Goal: Check status: Check status

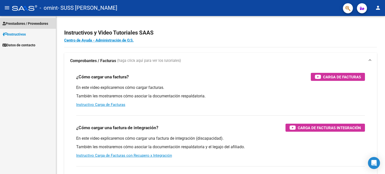
click at [40, 23] on span "Prestadores / Proveedores" at bounding box center [26, 24] width 46 height 6
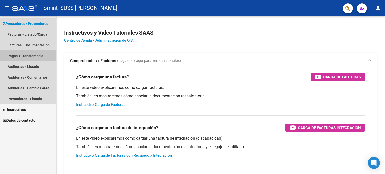
click at [22, 55] on link "Pagos x Transferencia" at bounding box center [28, 55] width 56 height 11
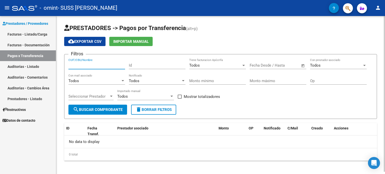
click at [86, 64] on input "CUIT/CBU/Nombre" at bounding box center [96, 65] width 57 height 5
type input "27236089598"
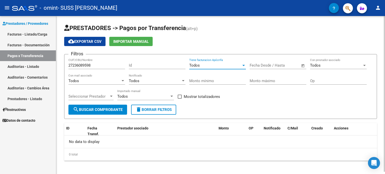
click at [244, 65] on div at bounding box center [243, 65] width 3 height 1
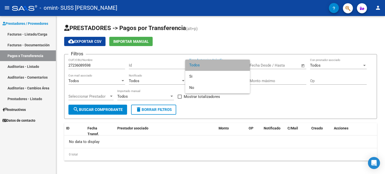
click at [241, 64] on span "Todos" at bounding box center [217, 65] width 57 height 11
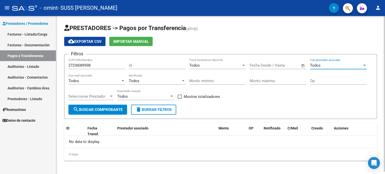
click at [365, 65] on div at bounding box center [364, 65] width 3 height 1
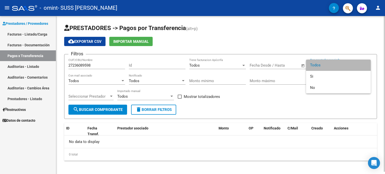
click at [365, 65] on span "Todos" at bounding box center [338, 65] width 57 height 11
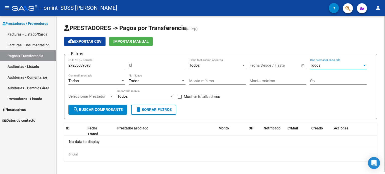
click at [112, 110] on span "search Buscar Comprobante" at bounding box center [98, 110] width 50 height 5
click at [111, 96] on div at bounding box center [111, 96] width 3 height 1
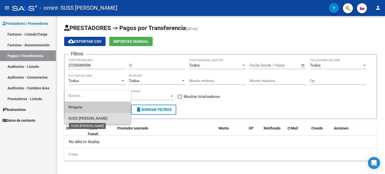
click at [100, 117] on span "SUSS [PERSON_NAME]" at bounding box center [87, 118] width 39 height 5
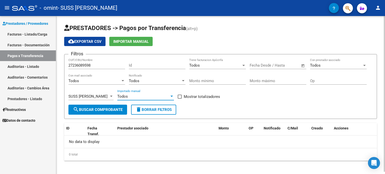
click at [172, 95] on div at bounding box center [171, 96] width 5 height 4
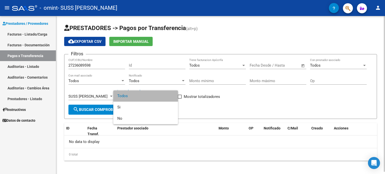
click at [172, 95] on span "Todos" at bounding box center [145, 95] width 57 height 11
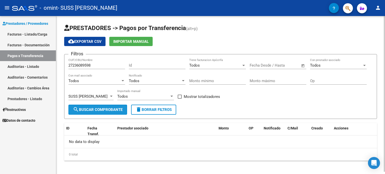
click at [88, 110] on span "search Buscar Comprobante" at bounding box center [98, 110] width 50 height 5
click at [206, 77] on div "Monto mínimo" at bounding box center [217, 79] width 57 height 11
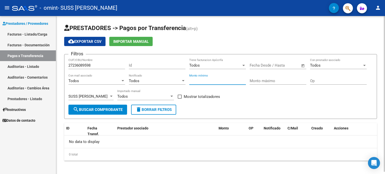
click at [206, 77] on div "Monto mínimo" at bounding box center [217, 79] width 57 height 11
type input "98964"
click at [201, 78] on div "88 Monto mínimo" at bounding box center [217, 79] width 57 height 11
type input "8"
click at [201, 78] on div "98 Monto mínimo" at bounding box center [217, 79] width 57 height 11
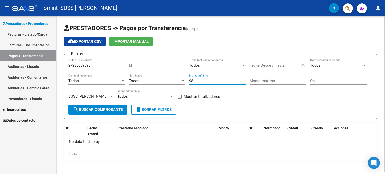
type input "9"
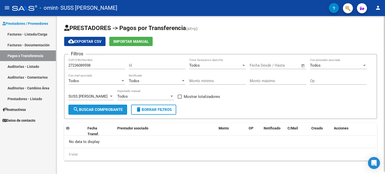
click at [112, 112] on button "search Buscar Comprobante" at bounding box center [97, 110] width 59 height 10
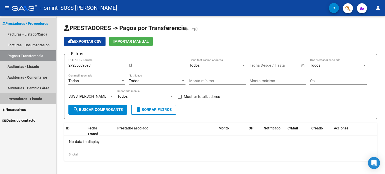
click at [17, 100] on link "Prestadores - Listado" at bounding box center [28, 98] width 56 height 11
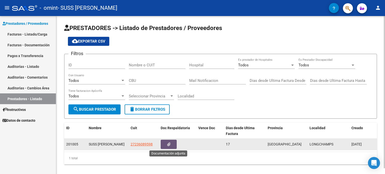
click at [169, 143] on icon "button" at bounding box center [168, 145] width 3 height 4
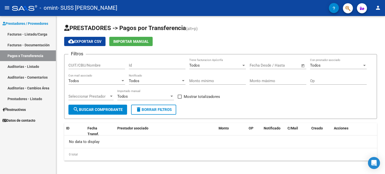
click at [18, 35] on link "Facturas - Listado/Carga" at bounding box center [28, 34] width 56 height 11
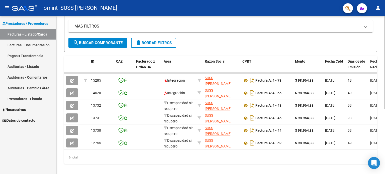
click at [384, 105] on div at bounding box center [384, 123] width 1 height 93
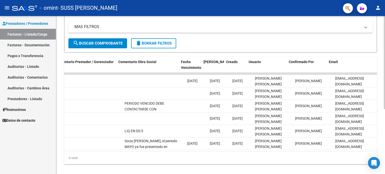
scroll to position [0, 744]
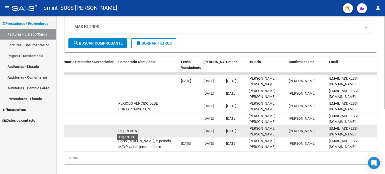
click at [131, 129] on span "LIQ EN DS 5" at bounding box center [127, 131] width 19 height 4
